Goal: Task Accomplishment & Management: Use online tool/utility

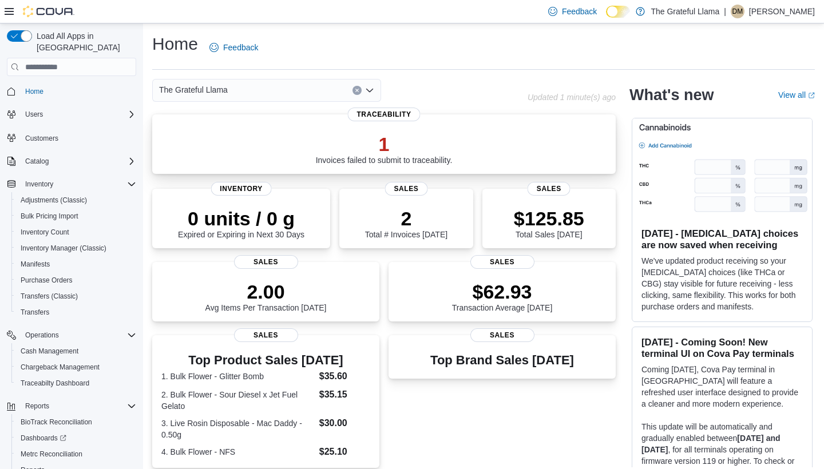
click at [418, 146] on p "1" at bounding box center [384, 144] width 137 height 23
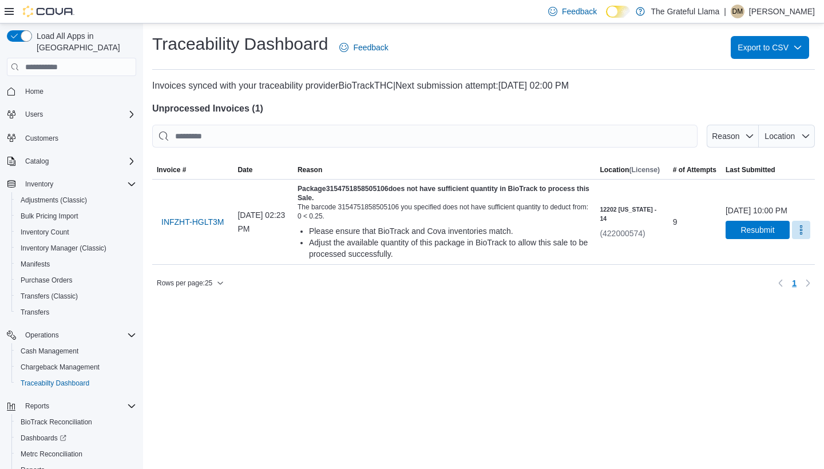
click at [50, 84] on span "Home" at bounding box center [79, 91] width 116 height 14
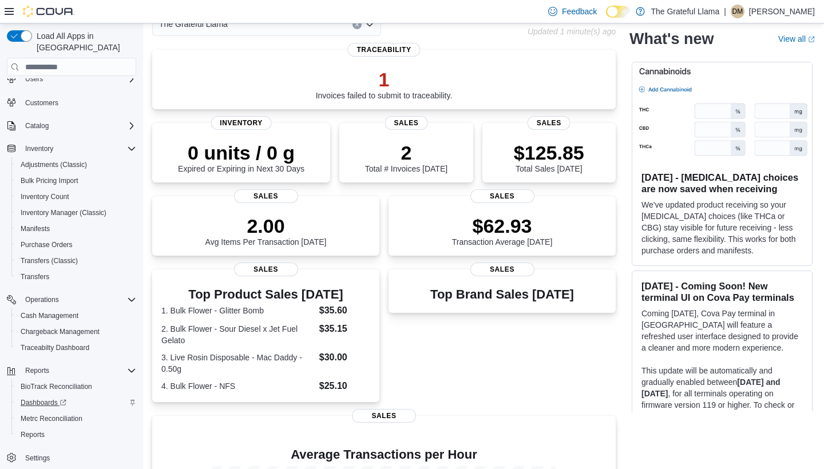
scroll to position [35, 0]
click at [33, 430] on span "Reports" at bounding box center [33, 434] width 24 height 9
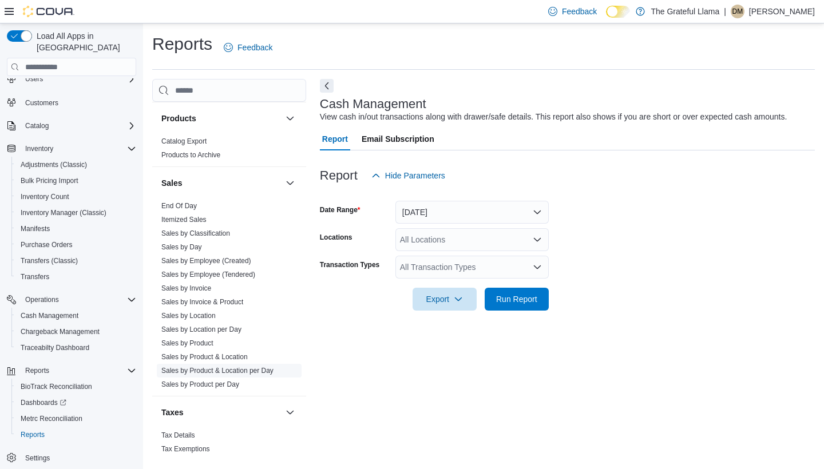
scroll to position [739, 0]
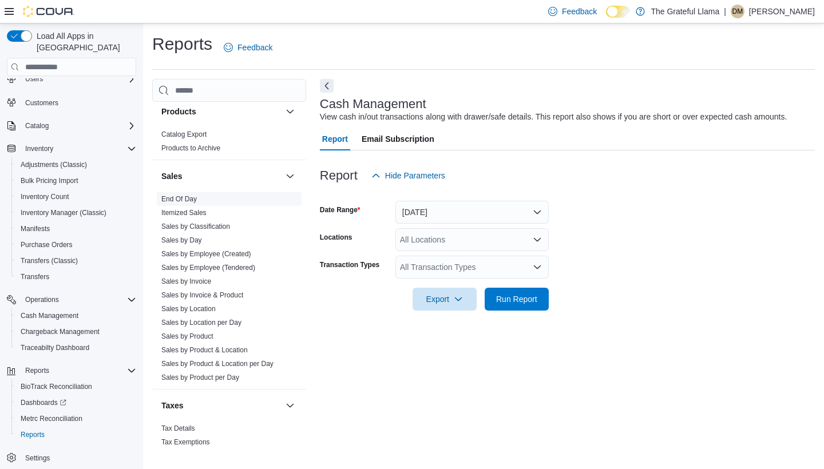
click at [186, 200] on link "End Of Day" at bounding box center [178, 199] width 35 height 8
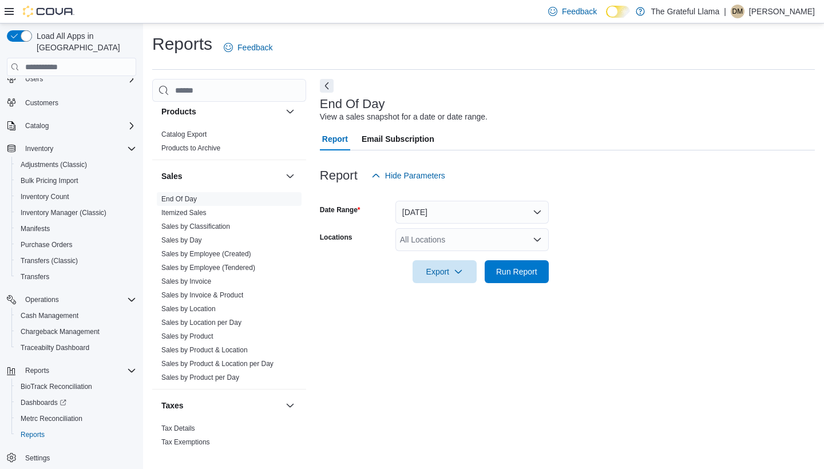
click at [460, 208] on button "Today" at bounding box center [471, 212] width 153 height 23
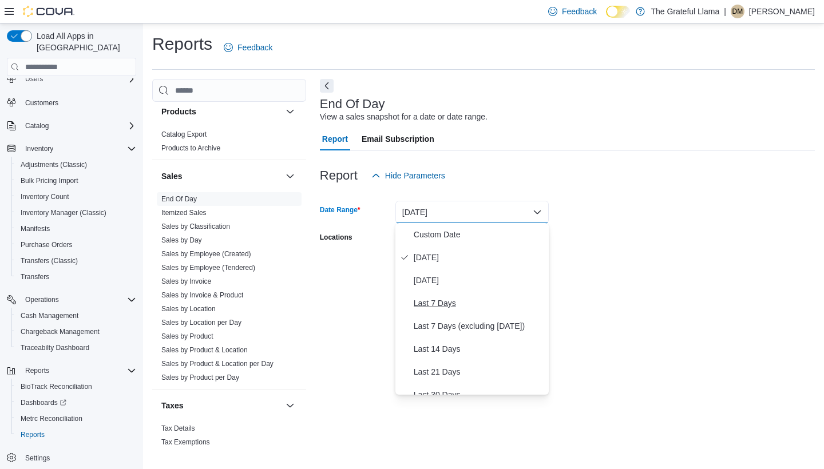
click at [431, 304] on span "Last 7 Days" at bounding box center [479, 303] width 130 height 14
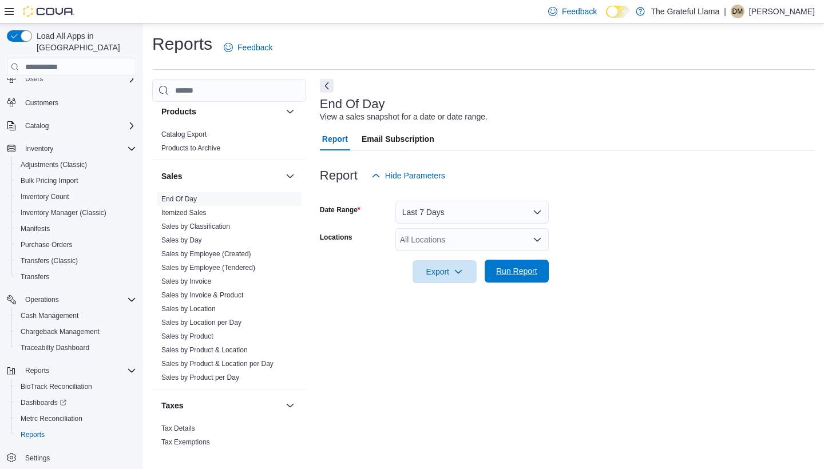
click at [537, 264] on span "Run Report" at bounding box center [516, 271] width 50 height 23
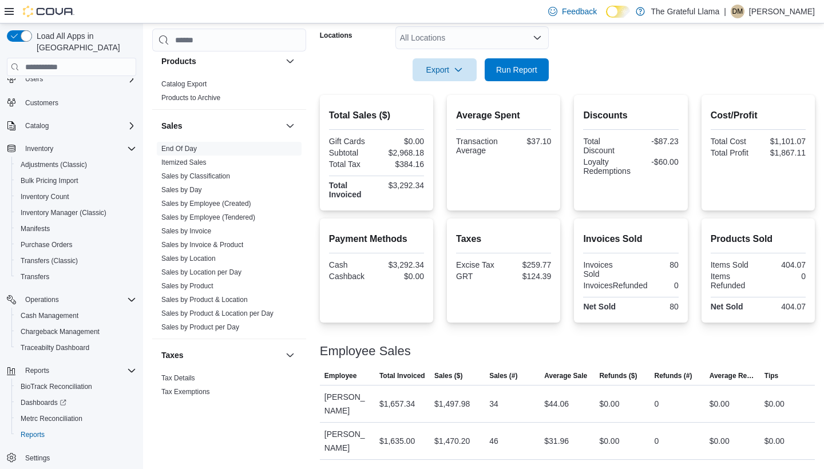
scroll to position [201, 0]
click at [198, 187] on link "Sales by Day" at bounding box center [181, 190] width 41 height 8
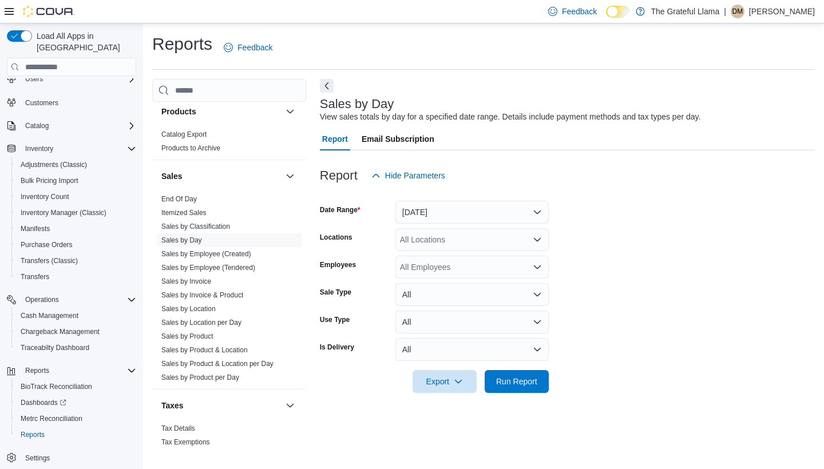
click at [456, 217] on button "Yesterday" at bounding box center [471, 212] width 153 height 23
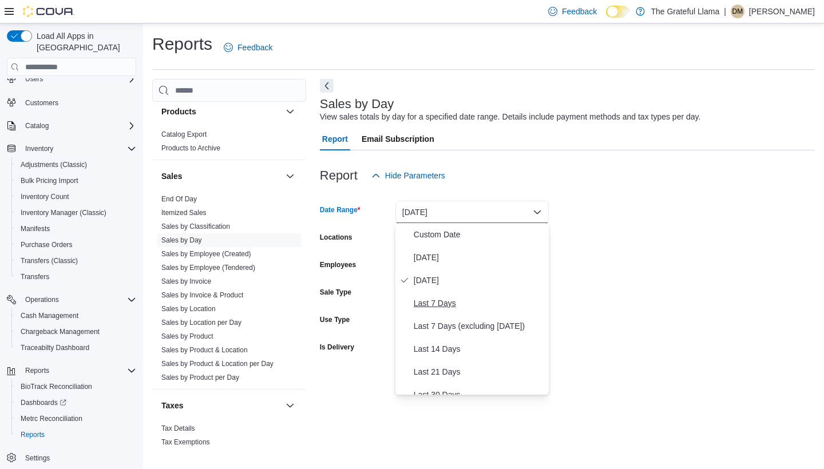
click at [464, 305] on span "Last 7 Days" at bounding box center [479, 303] width 130 height 14
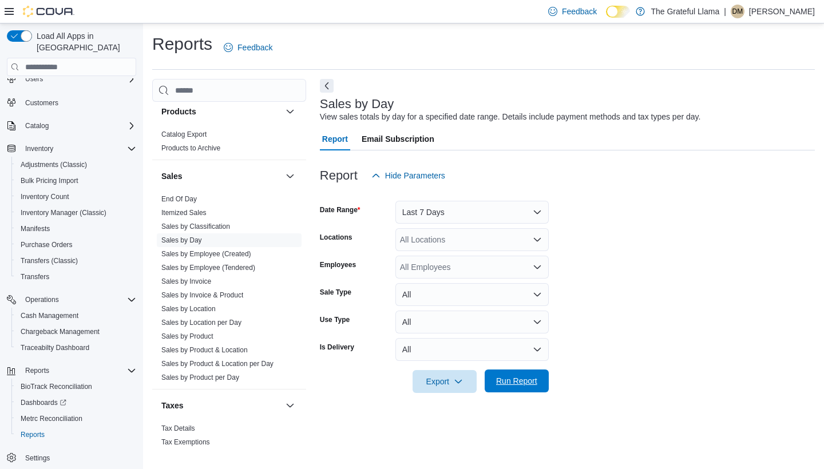
click at [515, 386] on span "Run Report" at bounding box center [516, 380] width 41 height 11
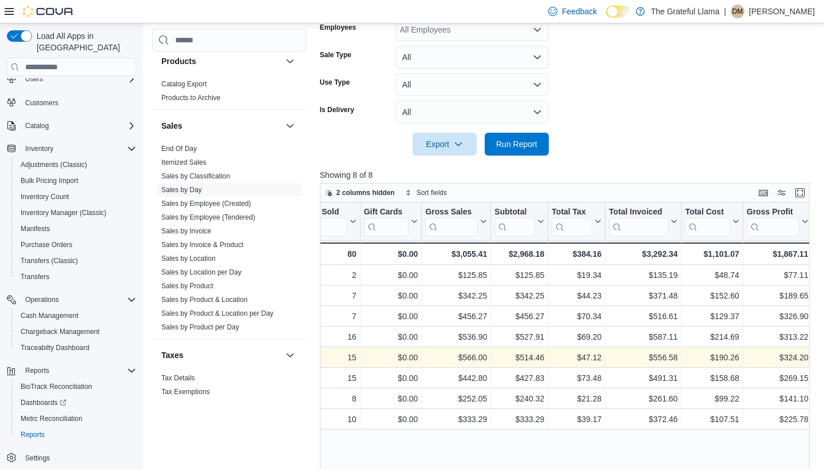
scroll to position [0, 261]
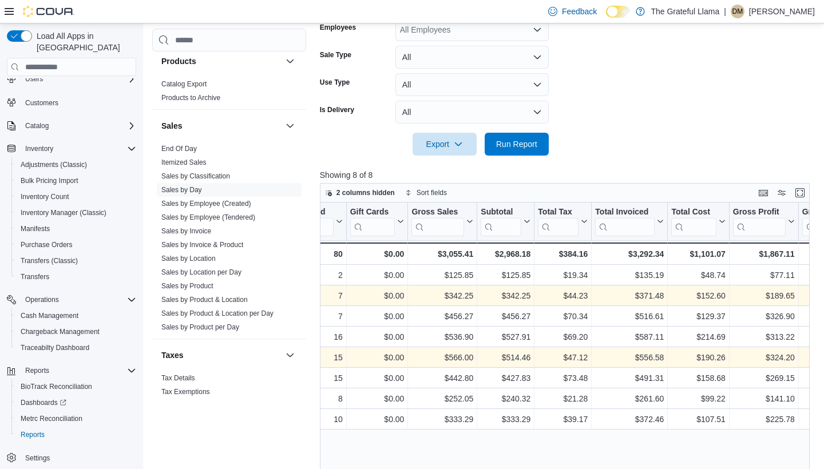
click at [586, 164] on div at bounding box center [567, 163] width 495 height 14
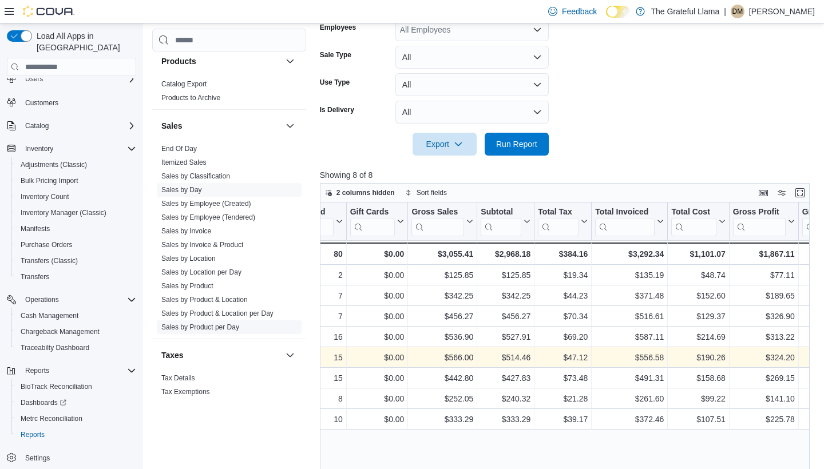
click at [231, 329] on link "Sales by Product per Day" at bounding box center [200, 327] width 78 height 8
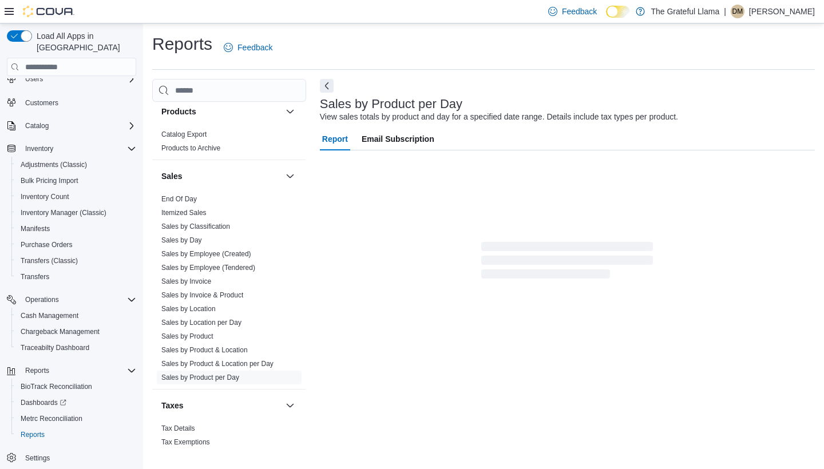
scroll to position [1, 0]
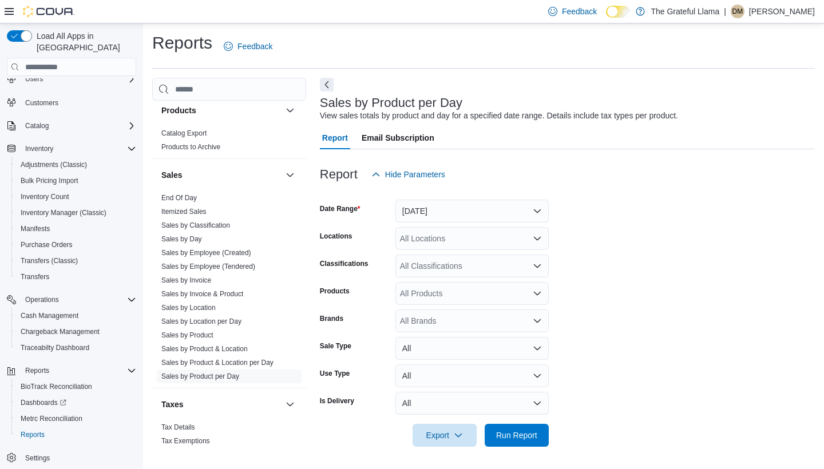
click at [535, 239] on icon "Open list of options" at bounding box center [537, 238] width 9 height 9
click at [535, 214] on button "Yesterday" at bounding box center [471, 211] width 153 height 23
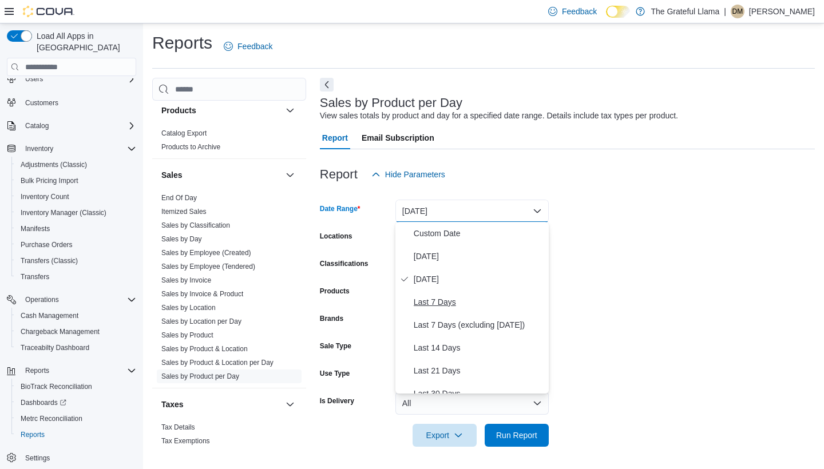
click at [483, 296] on span "Last 7 Days" at bounding box center [479, 302] width 130 height 14
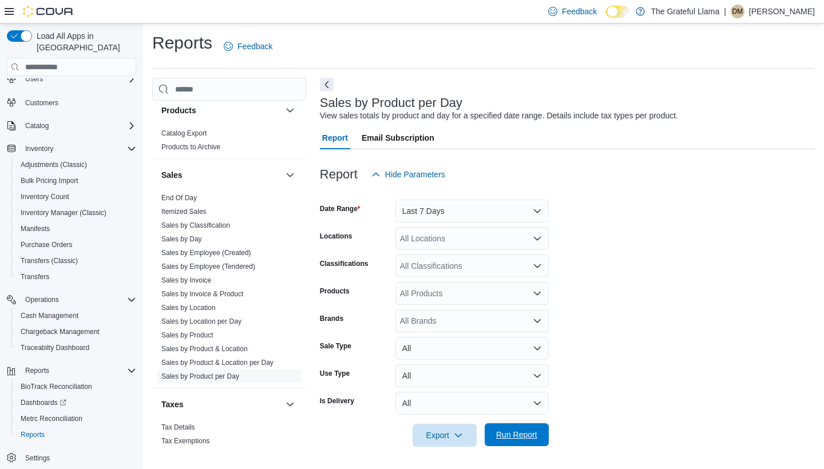
click at [514, 442] on span "Run Report" at bounding box center [516, 434] width 50 height 23
click at [515, 440] on span "Run Report" at bounding box center [516, 434] width 50 height 23
